Goal: Find specific page/section: Find specific page/section

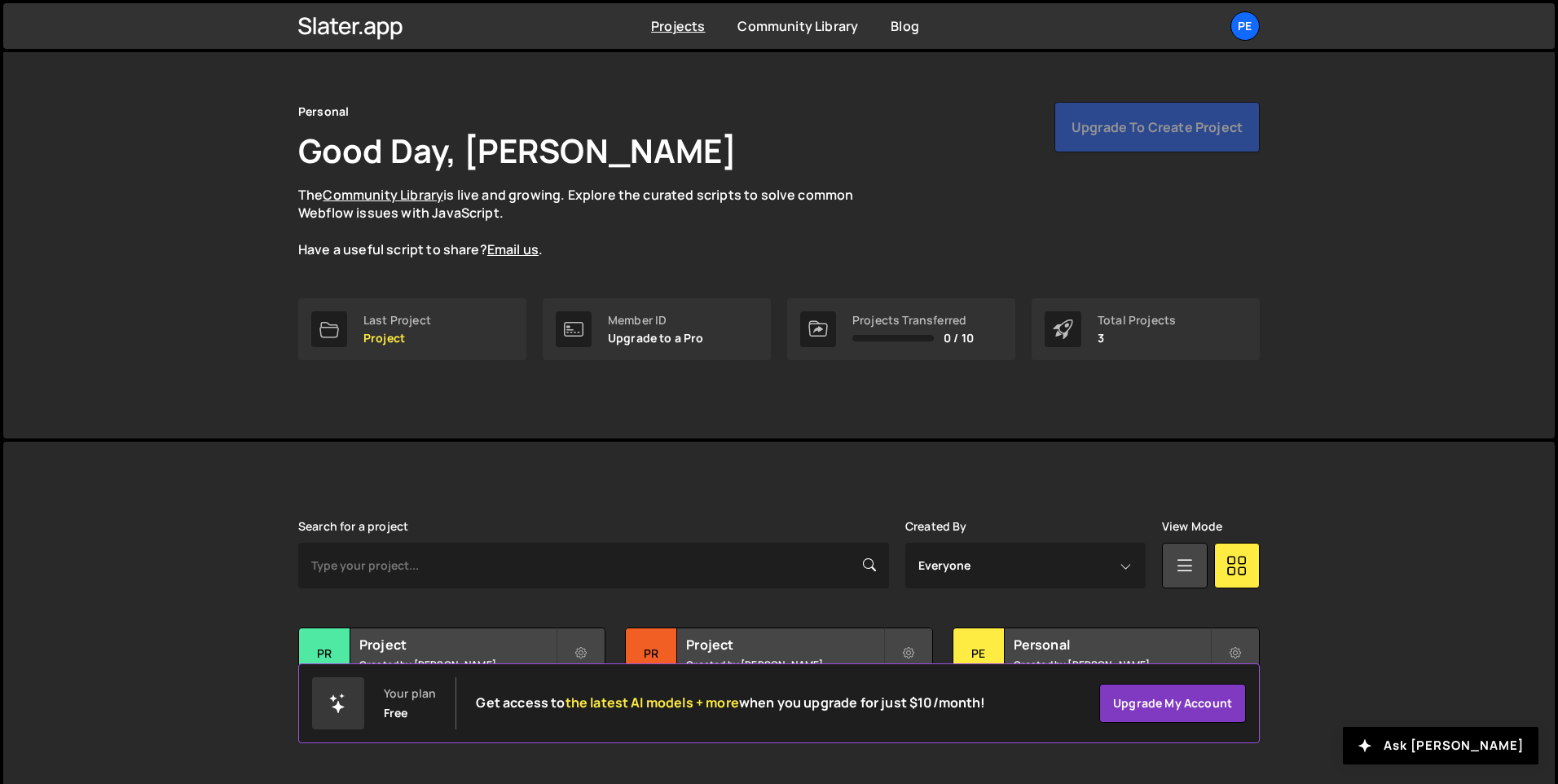
scroll to position [55, 0]
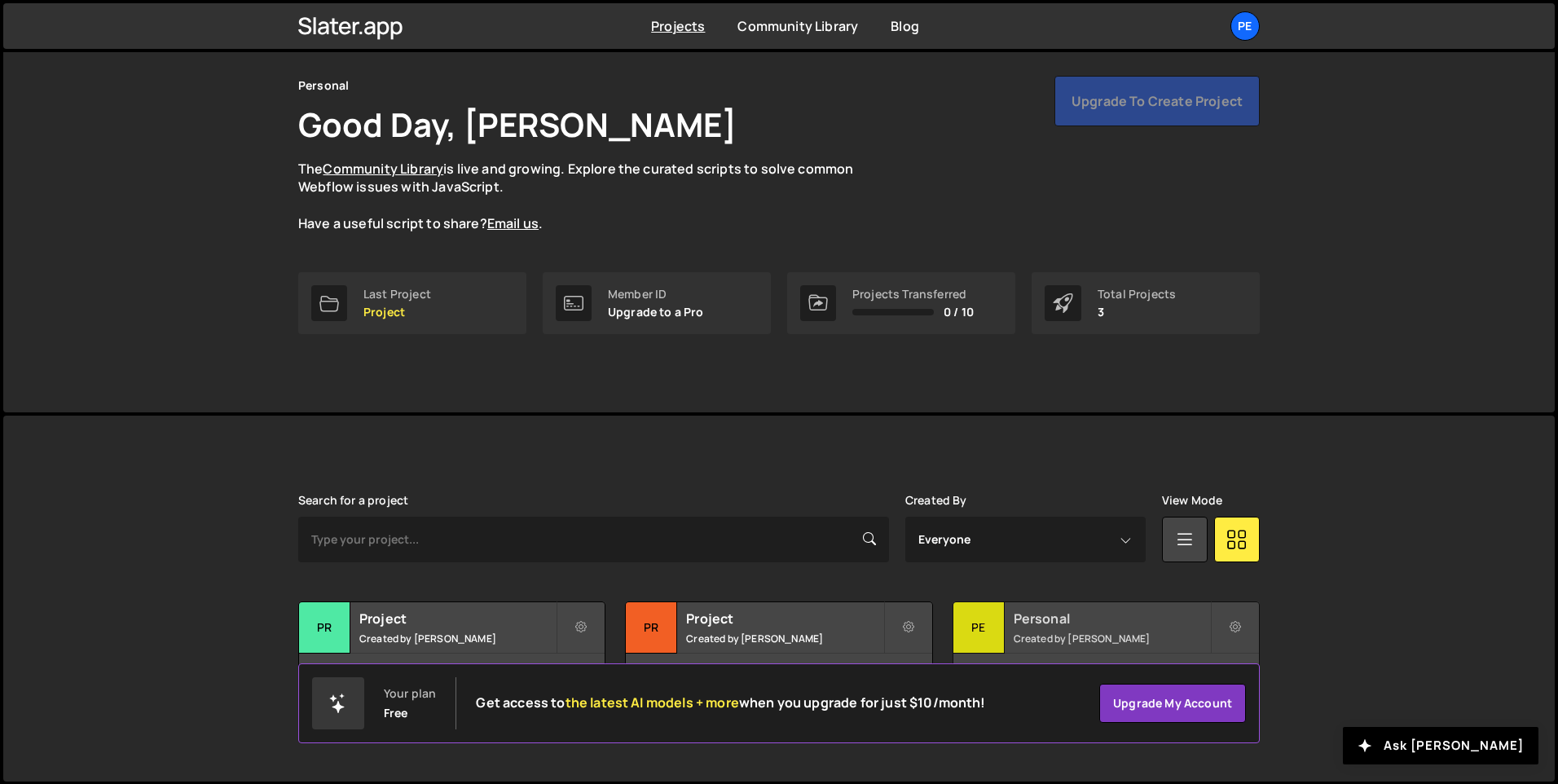
click at [981, 621] on div "Pe" at bounding box center [979, 628] width 51 height 51
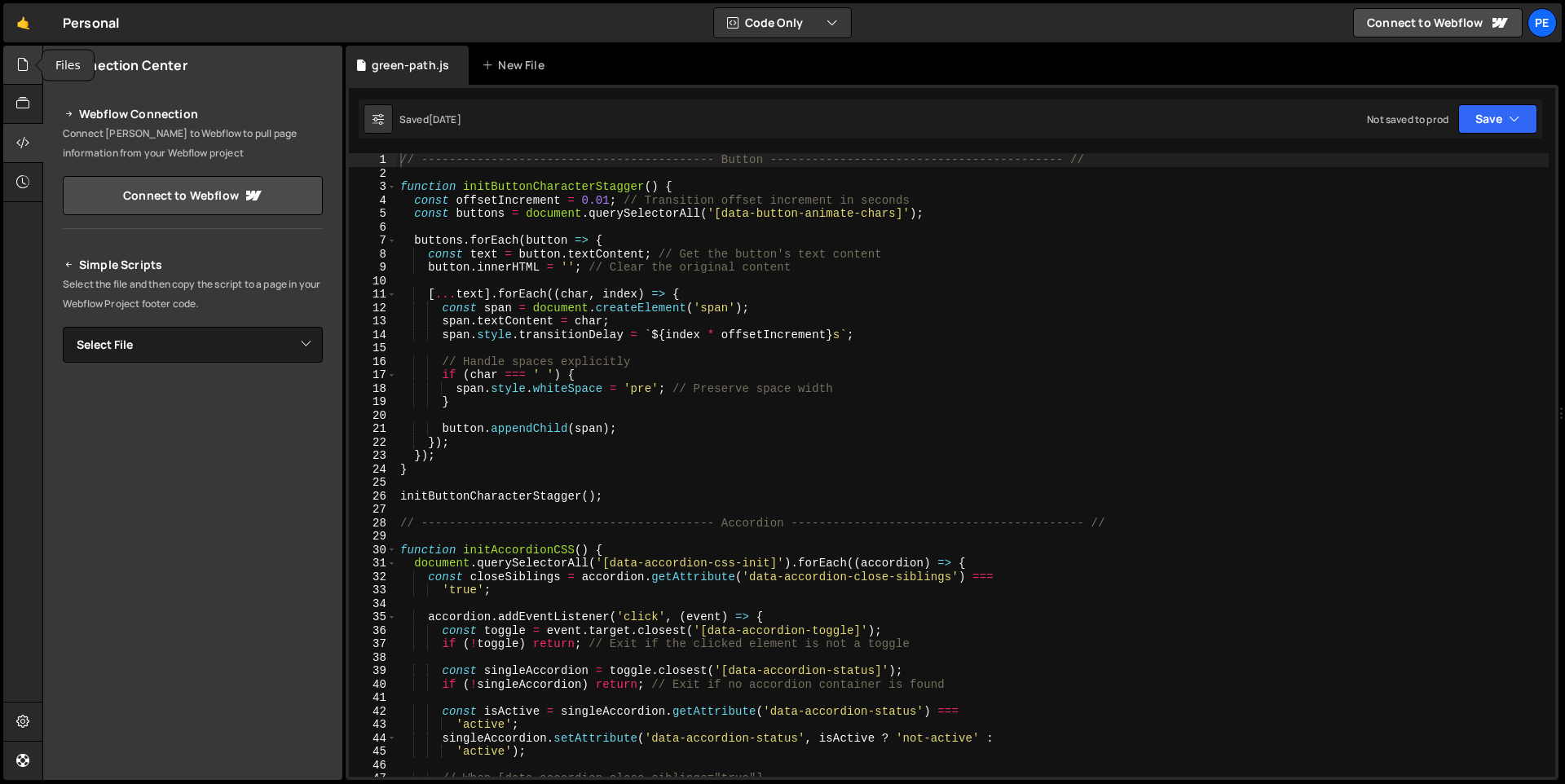
click at [18, 58] on icon at bounding box center [23, 65] width 13 height 18
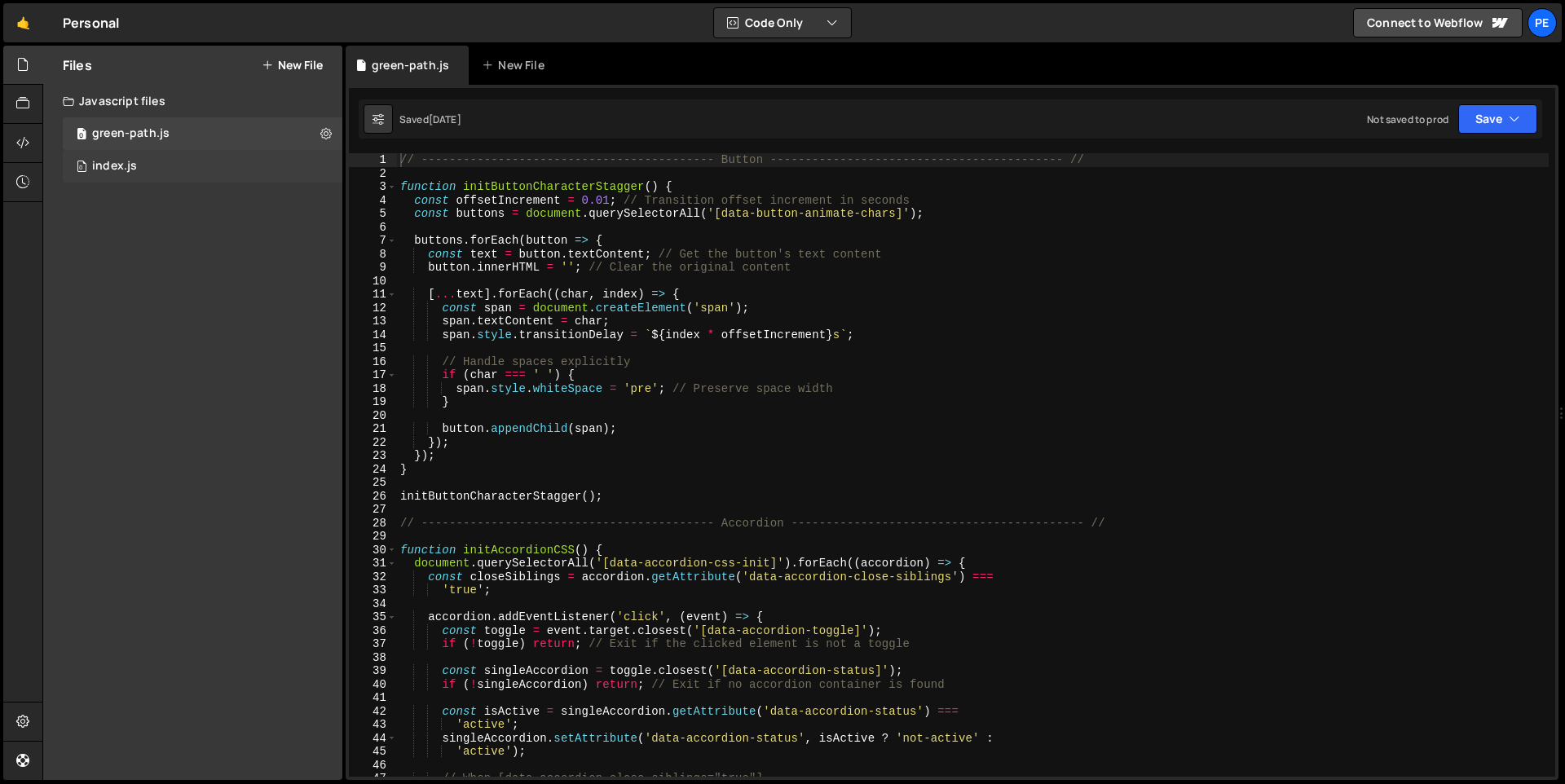
click at [132, 169] on div "index.js" at bounding box center [114, 166] width 45 height 15
